Goal: Information Seeking & Learning: Learn about a topic

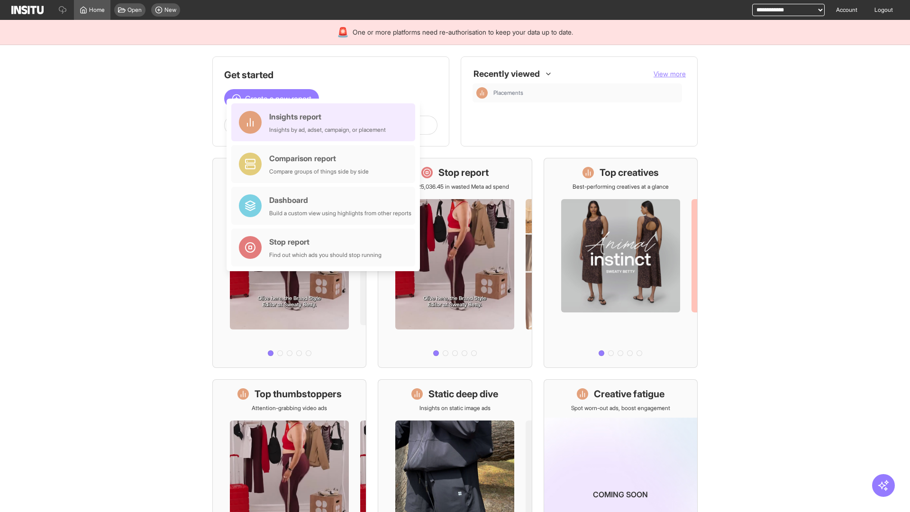
click at [326, 122] on div "Insights report Insights by ad, adset, campaign, or placement" at bounding box center [327, 122] width 117 height 23
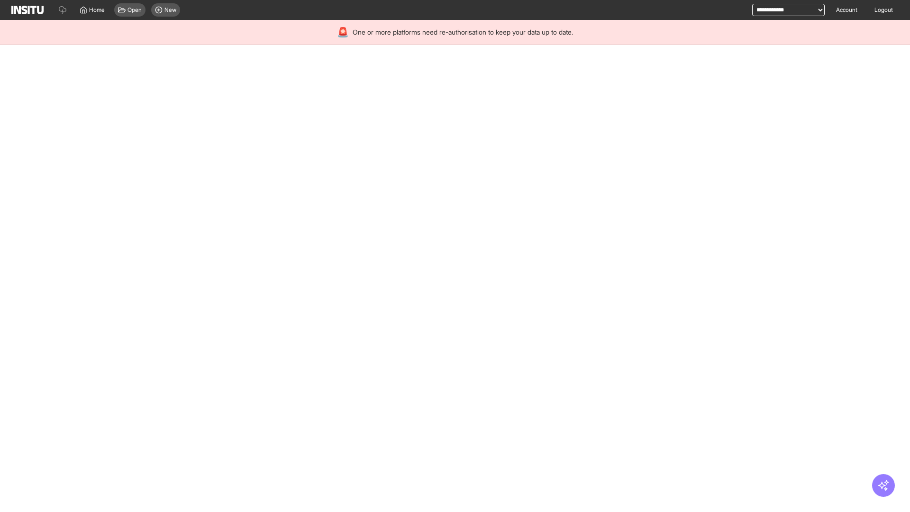
select select "**"
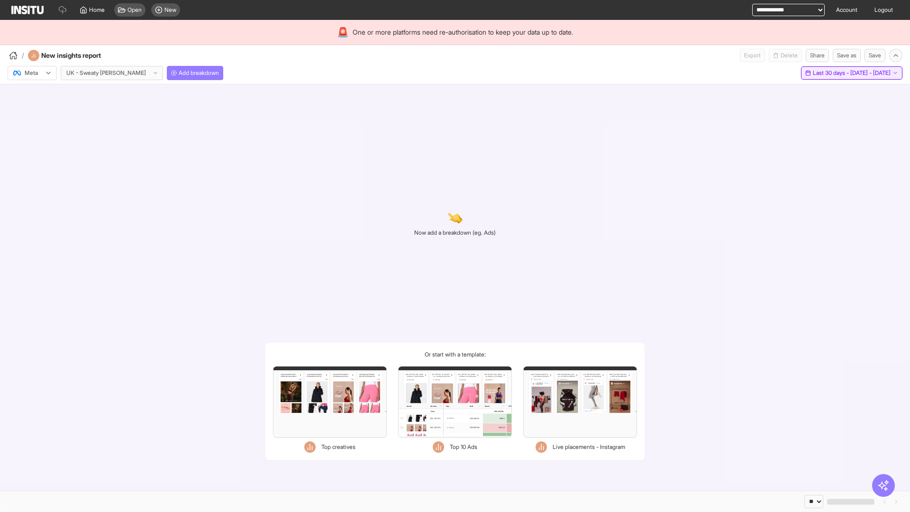
click at [830, 73] on span "Last 30 days - [DATE] - [DATE]" at bounding box center [852, 73] width 78 height 8
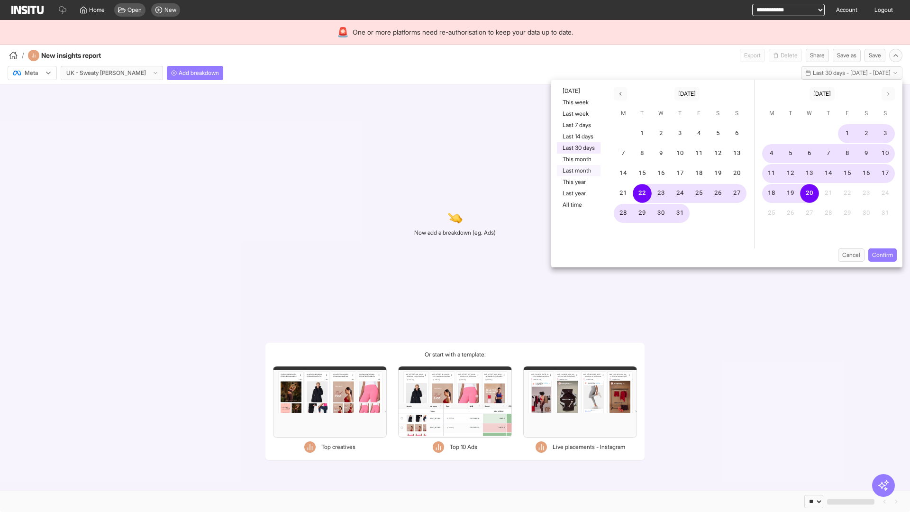
click at [578, 171] on button "Last month" at bounding box center [579, 170] width 44 height 11
